Goal: Find specific page/section

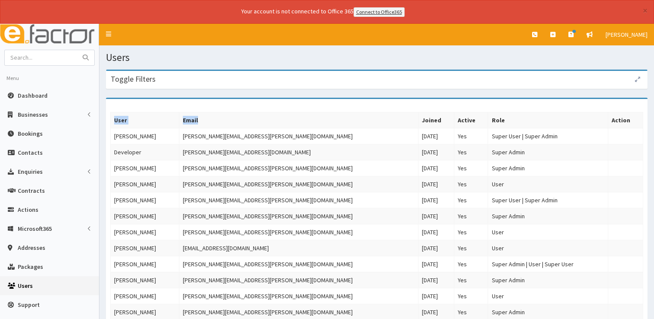
drag, startPoint x: 0, startPoint y: 0, endPoint x: 101, endPoint y: 130, distance: 164.7
click at [101, 130] on section "Toggle Filters Name Email Apply Filter Reset Filter 18 Entries 1" at bounding box center [376, 242] width 554 height 359
click at [31, 96] on span "Dashboard" at bounding box center [33, 96] width 30 height 8
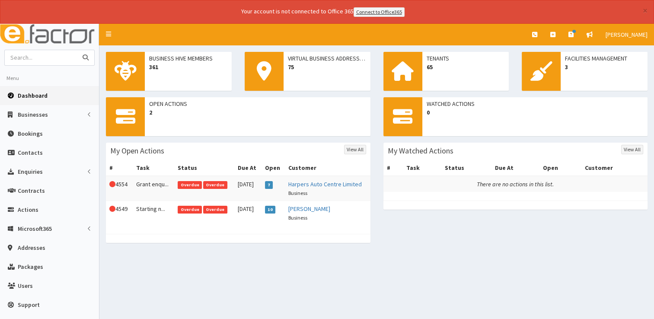
click at [25, 60] on input "text" at bounding box center [41, 57] width 73 height 15
type input "dave drury"
click at [77, 50] on button "submit" at bounding box center [85, 57] width 17 height 15
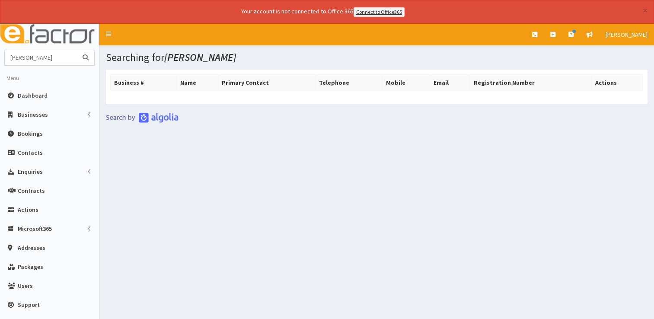
click at [23, 60] on input "[PERSON_NAME]" at bounding box center [41, 57] width 73 height 15
type input "david drury"
click at [77, 50] on button "submit" at bounding box center [85, 57] width 17 height 15
click at [25, 58] on input "david drury" at bounding box center [41, 57] width 73 height 15
type input "drury"
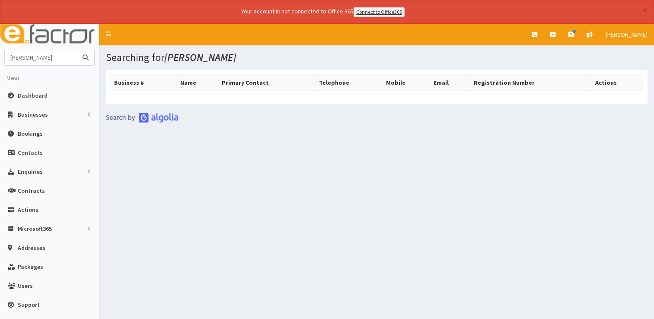
click at [77, 50] on button "submit" at bounding box center [85, 57] width 17 height 15
